Goal: Task Accomplishment & Management: Use online tool/utility

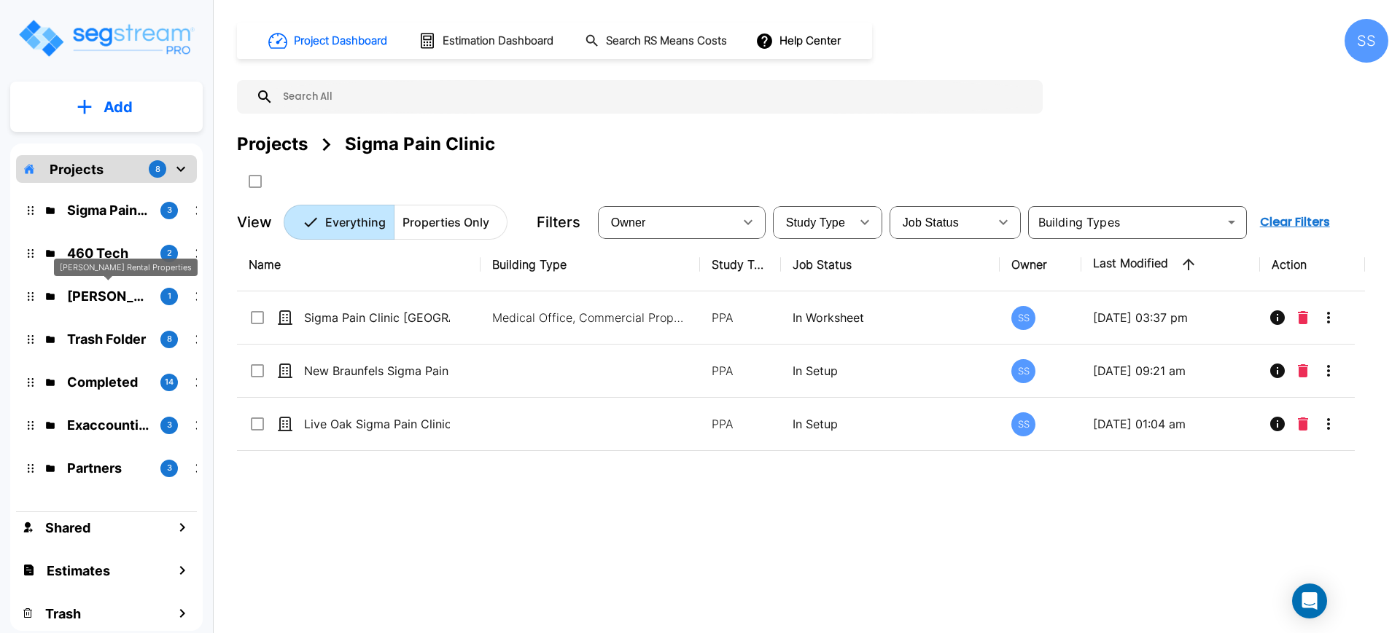
click at [97, 296] on p "McLane Rental Properties" at bounding box center [108, 296] width 82 height 20
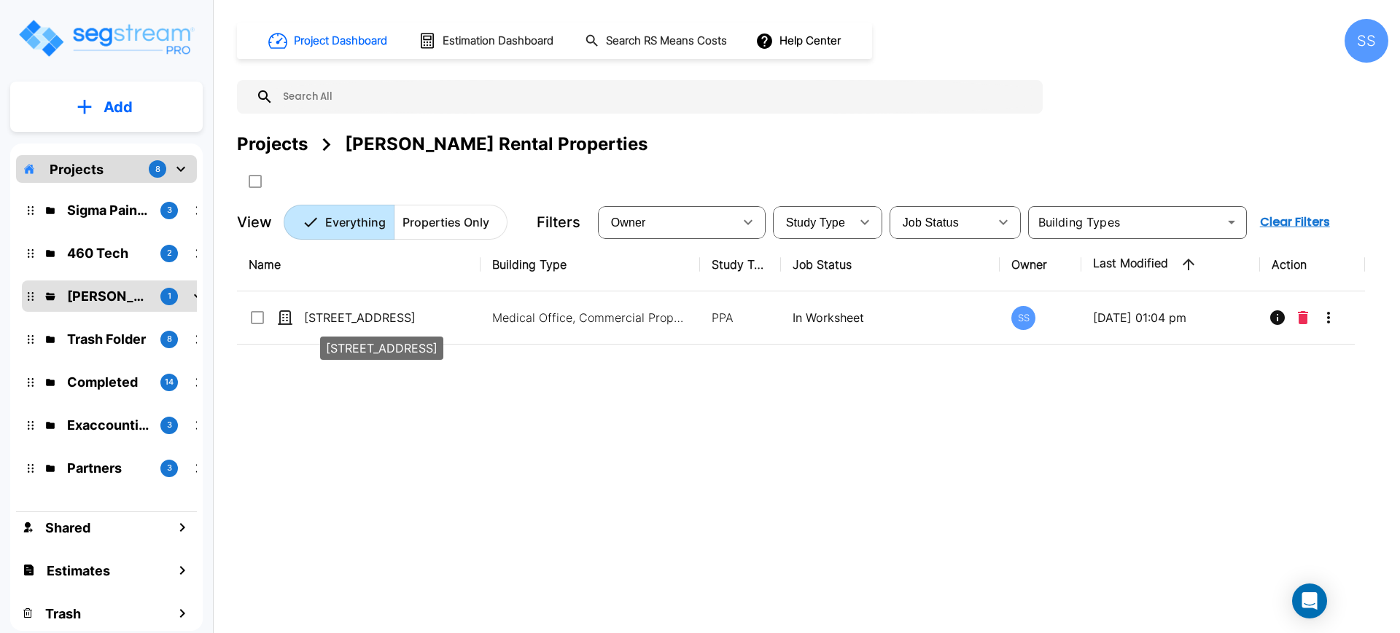
click at [345, 327] on div "[STREET_ADDRESS]" at bounding box center [382, 344] width 126 height 35
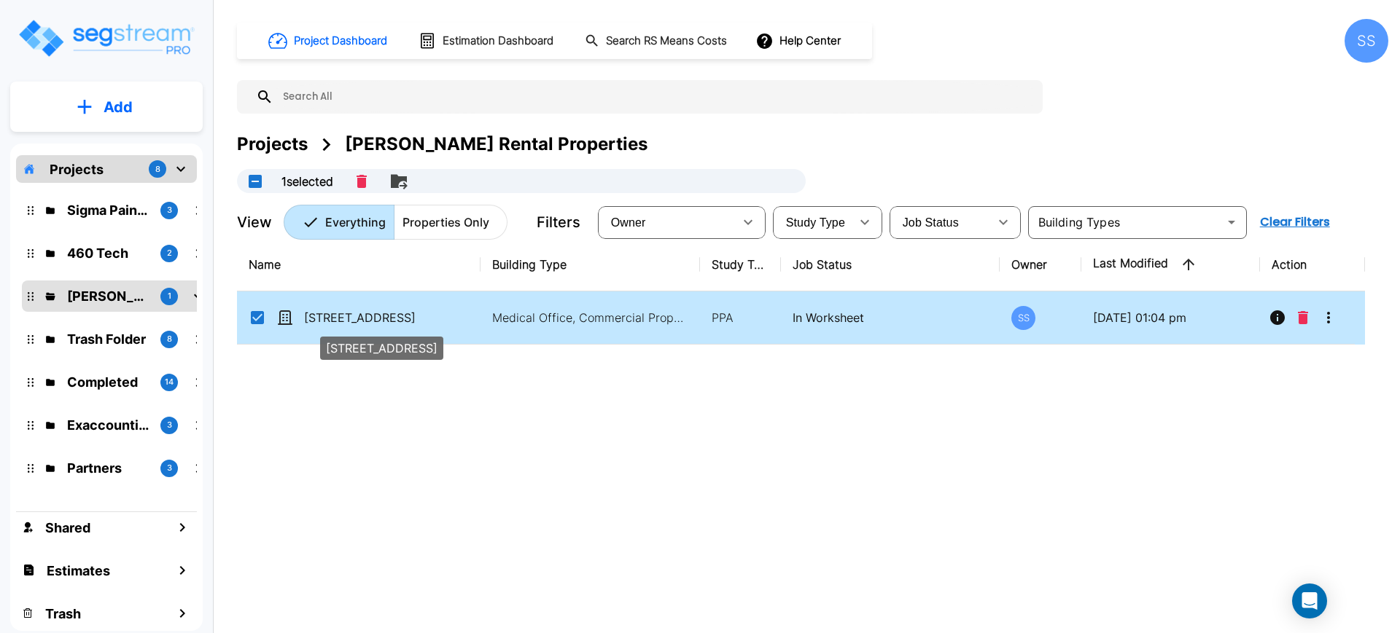
click at [346, 324] on p "[STREET_ADDRESS]" at bounding box center [377, 317] width 146 height 17
click at [349, 321] on p "[STREET_ADDRESS]" at bounding box center [377, 317] width 146 height 17
click at [354, 316] on p "[STREET_ADDRESS]" at bounding box center [377, 317] width 146 height 17
checkbox input "false"
click at [354, 316] on p "[STREET_ADDRESS]" at bounding box center [377, 317] width 146 height 17
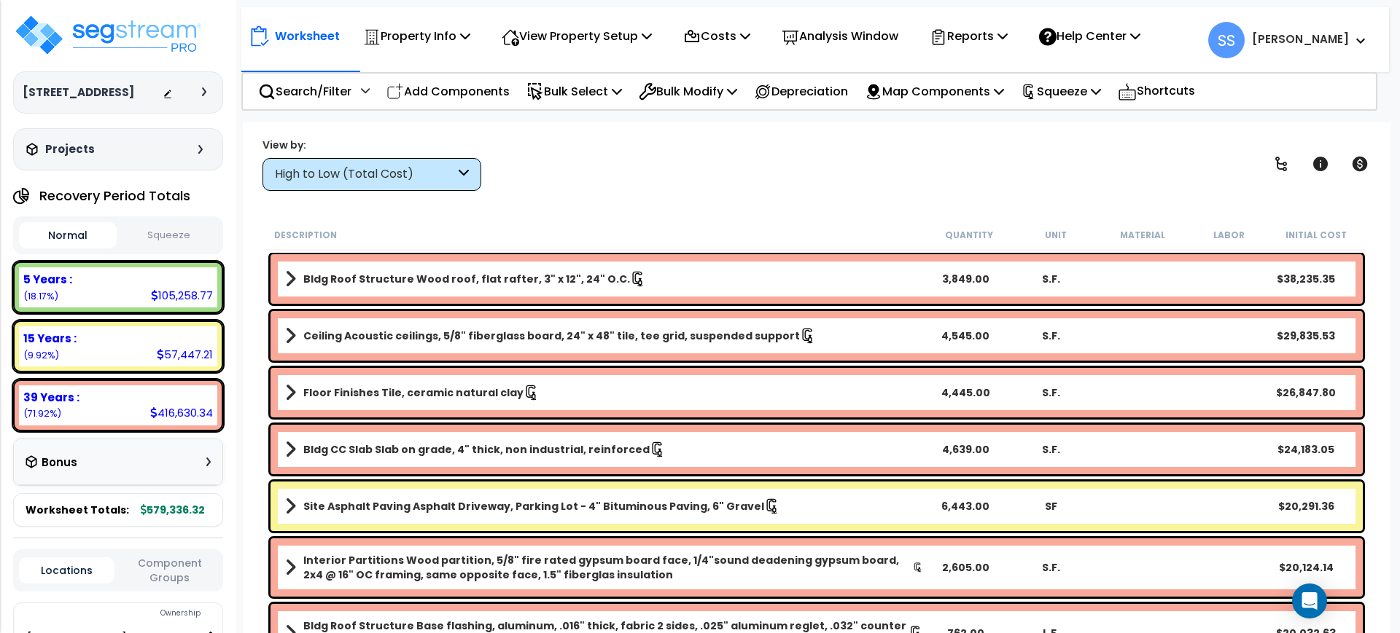
click at [154, 227] on button "Squeeze" at bounding box center [169, 236] width 98 height 26
click at [92, 230] on button "Normal" at bounding box center [68, 236] width 98 height 26
